Goal: Check status: Check status

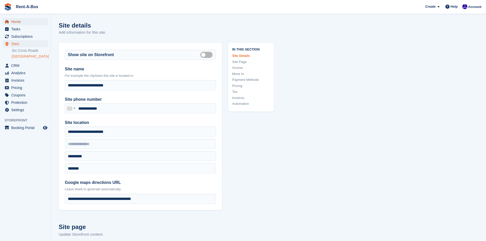
click at [15, 19] on span "Home" at bounding box center [26, 21] width 31 height 7
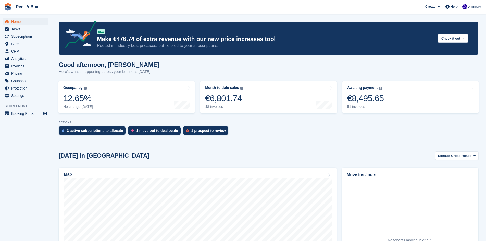
scroll to position [81, 0]
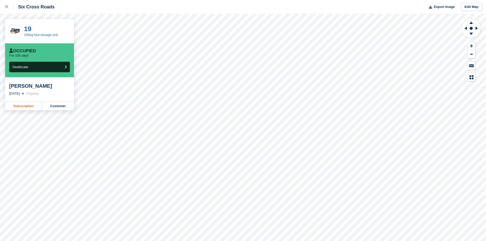
click at [19, 108] on link "Subscription" at bounding box center [23, 106] width 37 height 8
